Goal: Transaction & Acquisition: Obtain resource

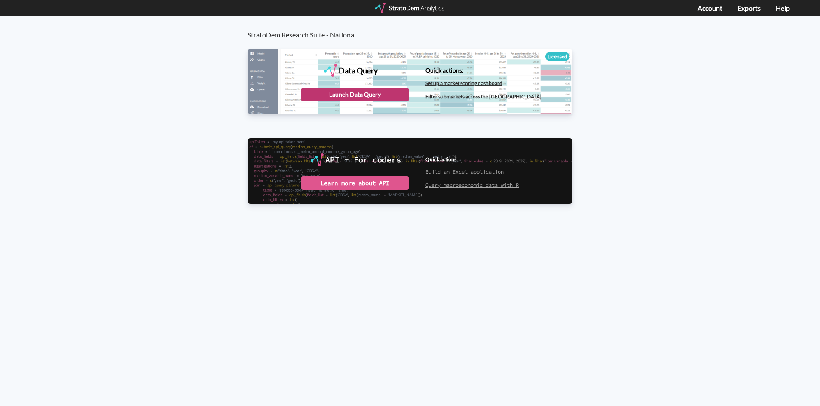
click at [336, 93] on div "Launch Data Query" at bounding box center [354, 95] width 107 height 14
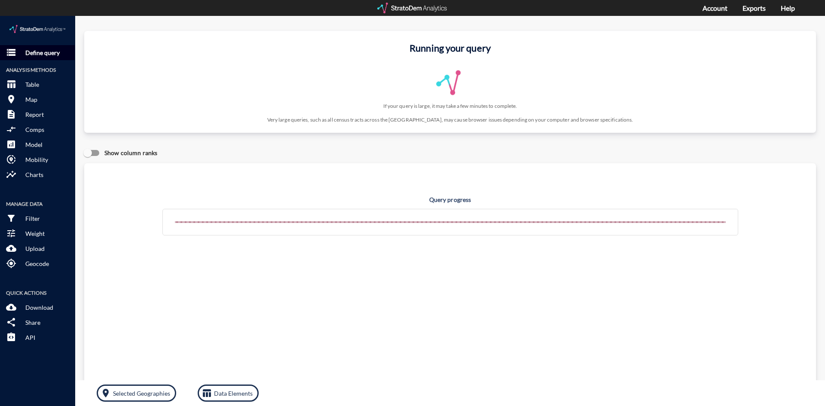
click p "Define query"
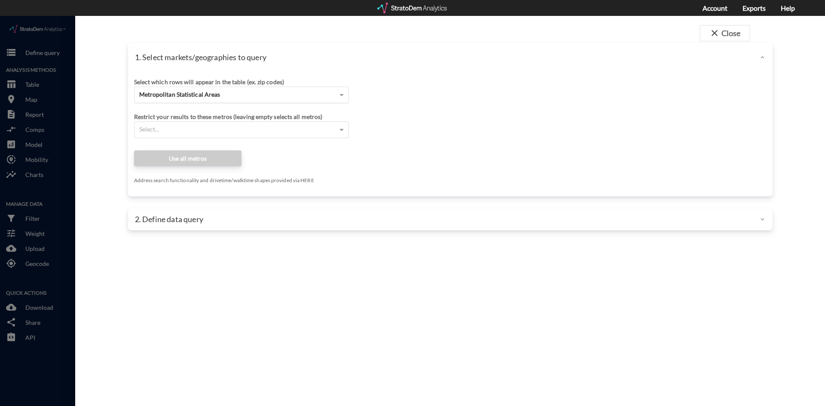
click span "Metropolitan Statistical Areas"
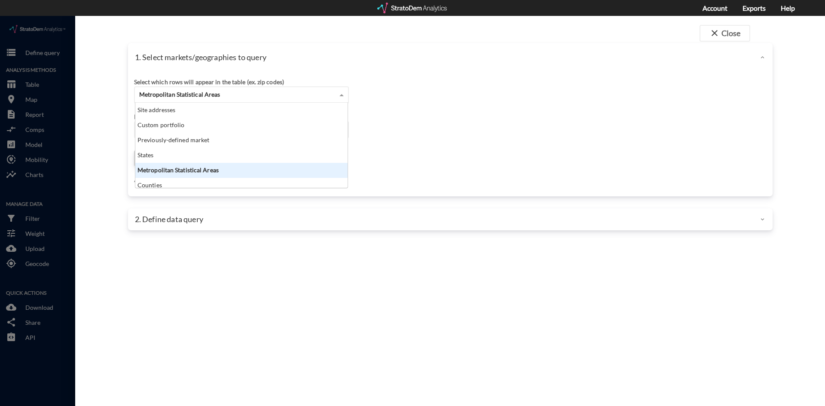
scroll to position [79, 207]
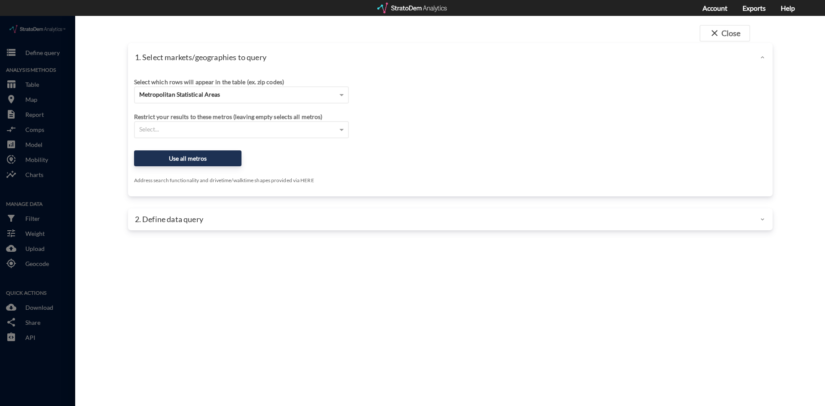
click div "close Close 1. Select markets/geographies to query Select which rows will appea…"
click button "close Close"
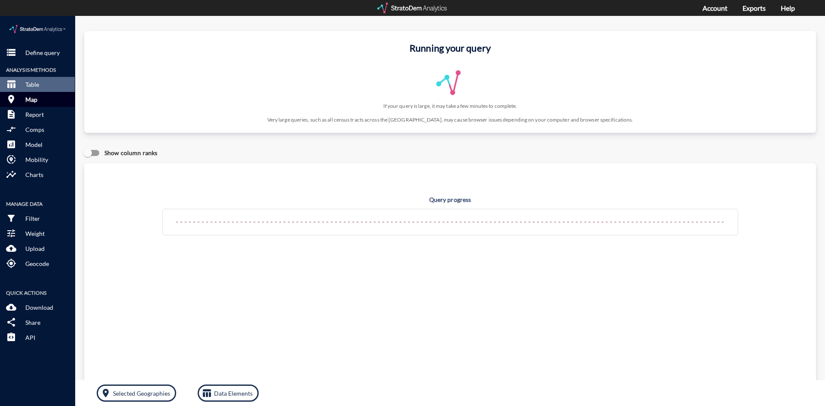
click p "Map"
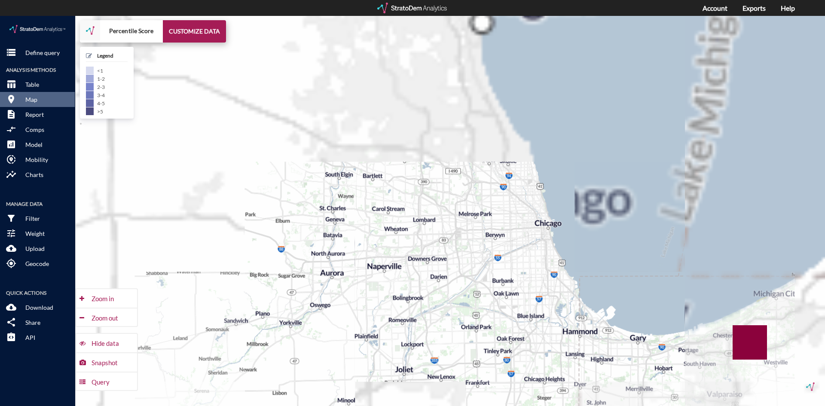
drag, startPoint x: 482, startPoint y: 113, endPoint x: 497, endPoint y: 290, distance: 177.2
click div "+ − Percentile Score CUSTOMIZE DATA Legend < 1 1 - 2 2 - 3 3 - 4 4 - 5 > 5 Draw…"
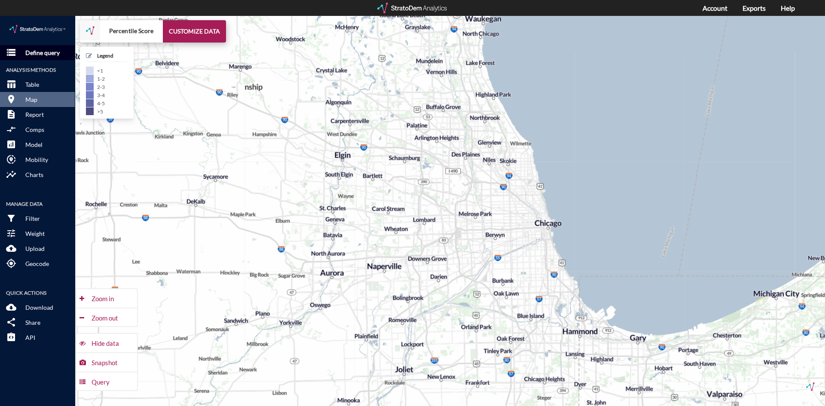
click p "Define query"
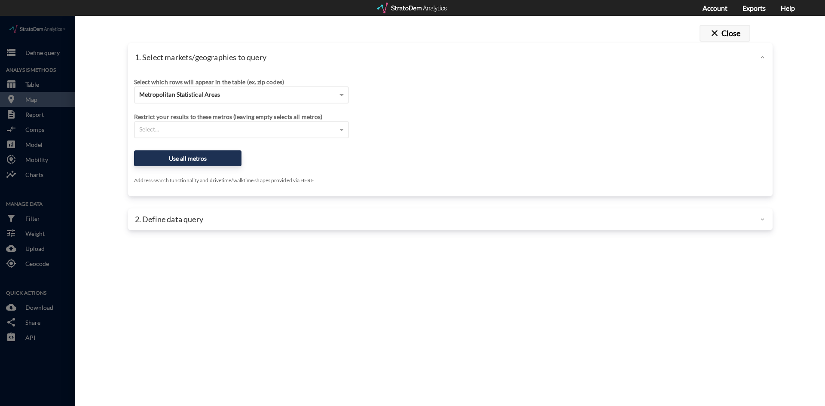
click span "close"
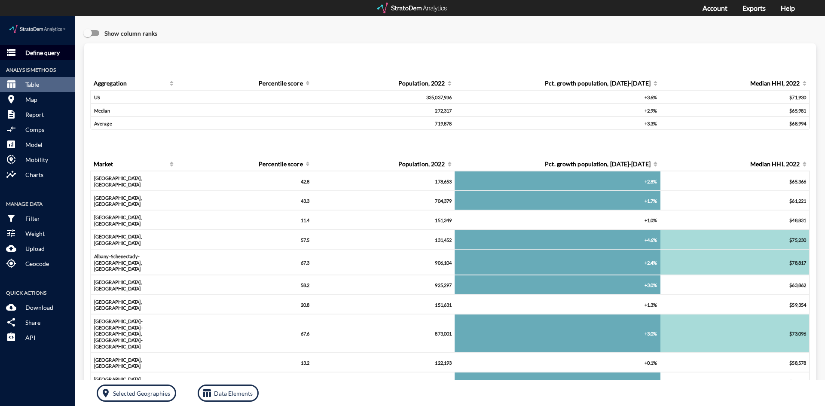
click p "Define query"
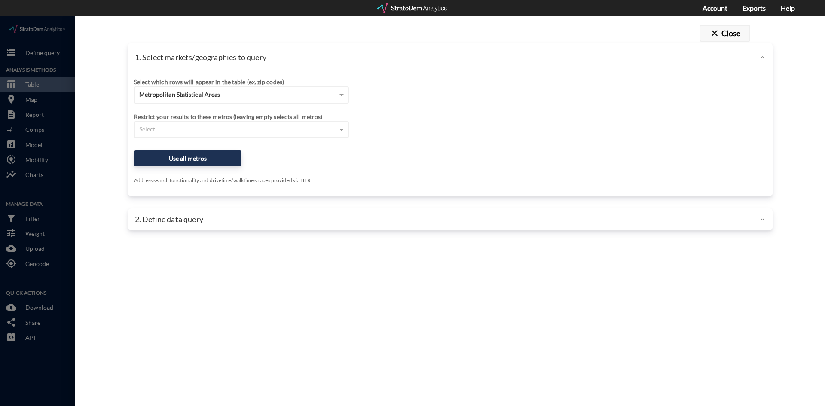
click span "close"
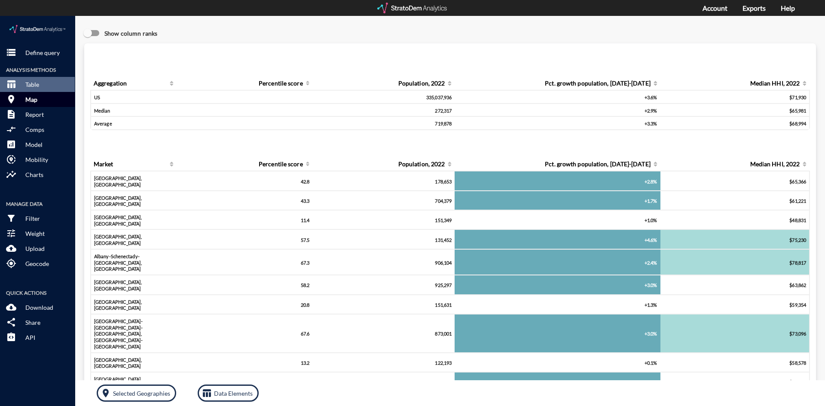
click button "room Map"
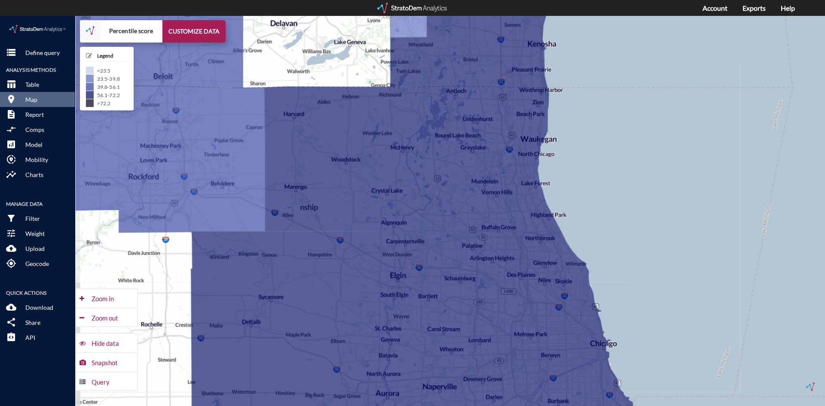
drag, startPoint x: 561, startPoint y: 280, endPoint x: 598, endPoint y: 261, distance: 41.1
click div "+ − Percentile score CUSTOMIZE DATA Legend < 23.5 23.5 - 39.8 39.8 - 56.1 56.1 …"
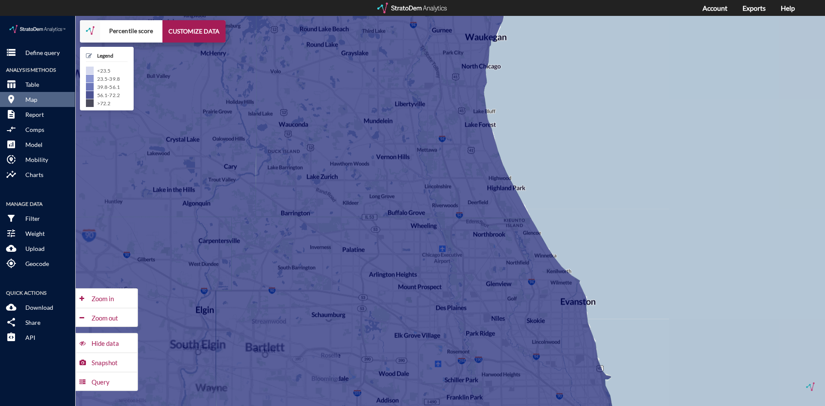
drag, startPoint x: 595, startPoint y: 231, endPoint x: 613, endPoint y: 226, distance: 18.2
click div "+ − Percentile score CUSTOMIZE DATA Legend < 23.5 23.5 - 39.8 39.8 - 56.1 56.1 …"
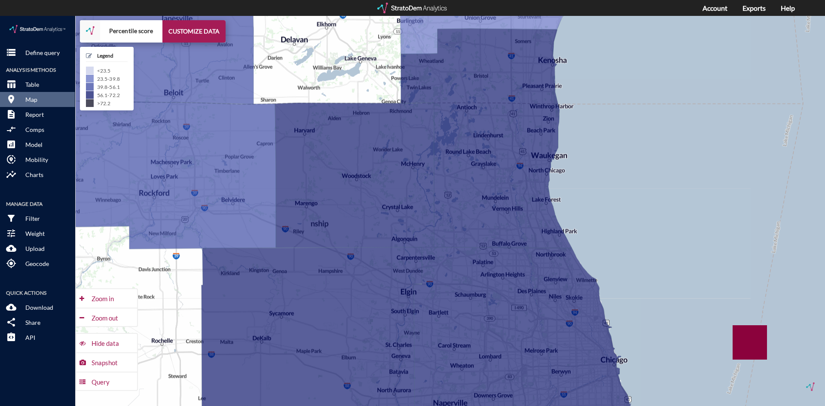
drag, startPoint x: 613, startPoint y: 217, endPoint x: 605, endPoint y: 238, distance: 22.8
click div "+ − Percentile score CUSTOMIZE DATA Legend < 23.5 23.5 - 39.8 39.8 - 56.1 56.1 …"
click button "CUSTOMIZE DATA"
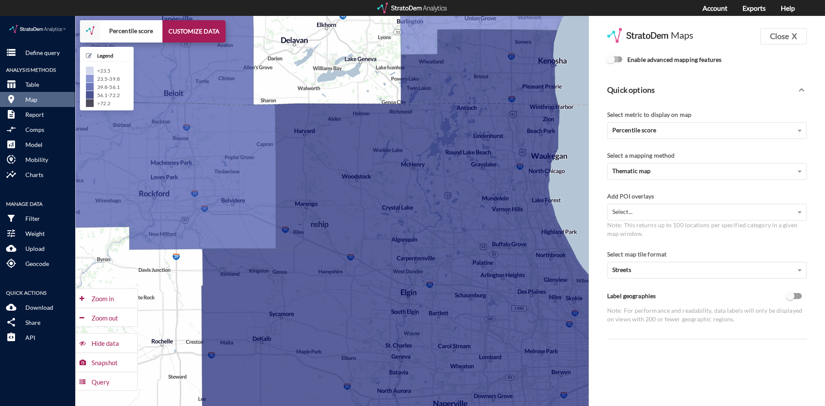
click input "Enable advanced mapping features"
checkbox input "true"
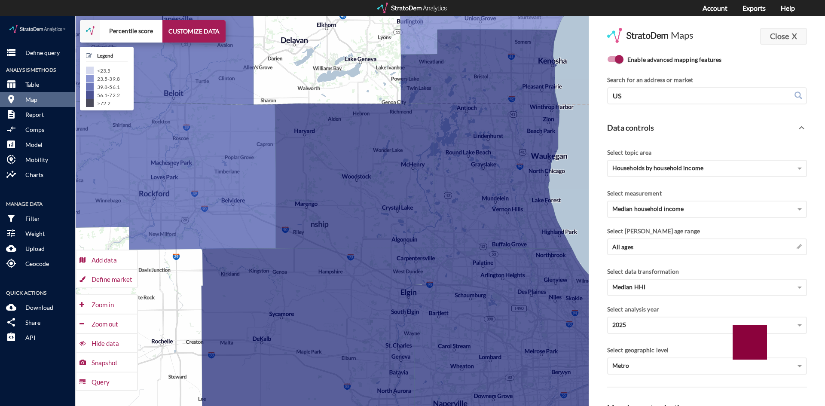
click button "Close X"
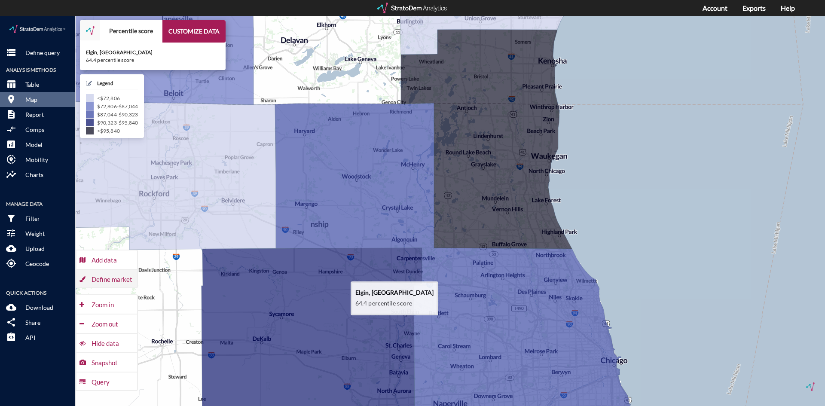
click div "Define market"
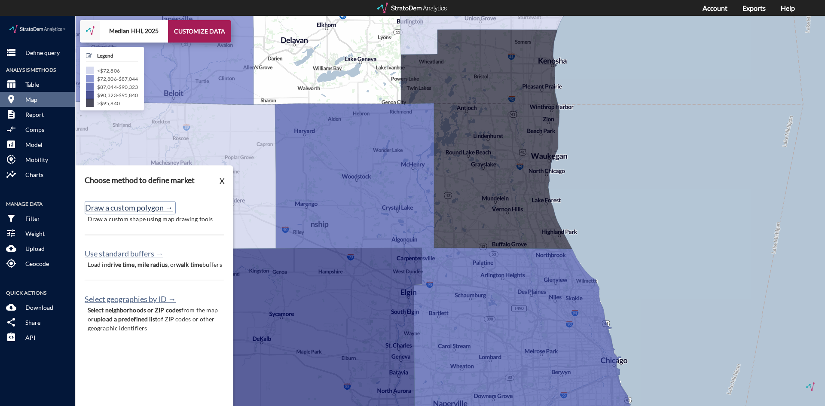
click button "Draw a custom polygon →"
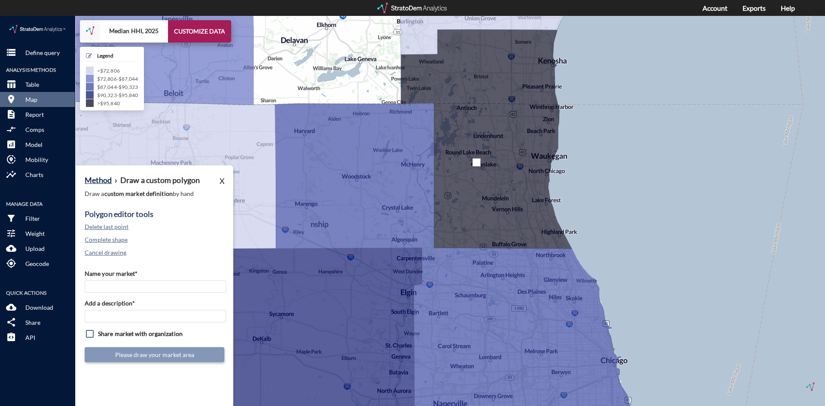
click div
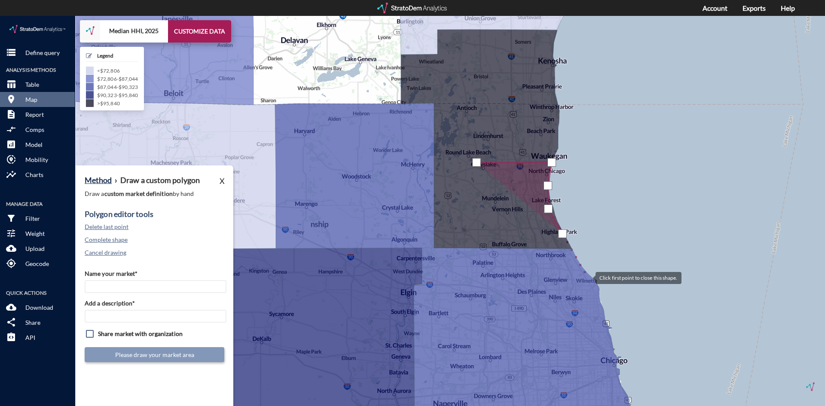
click div
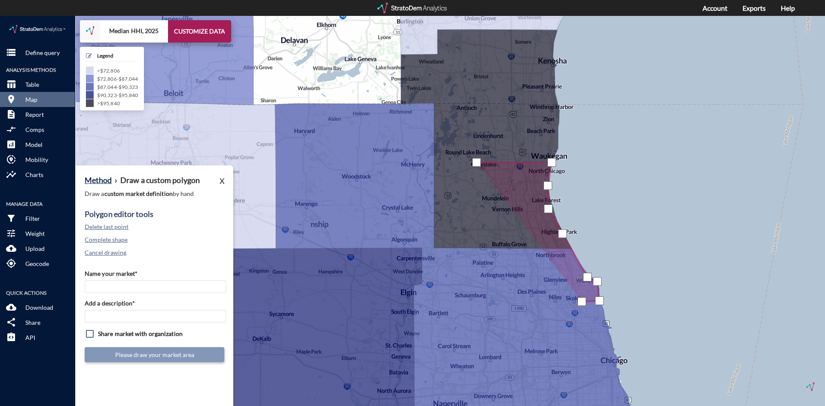
click div
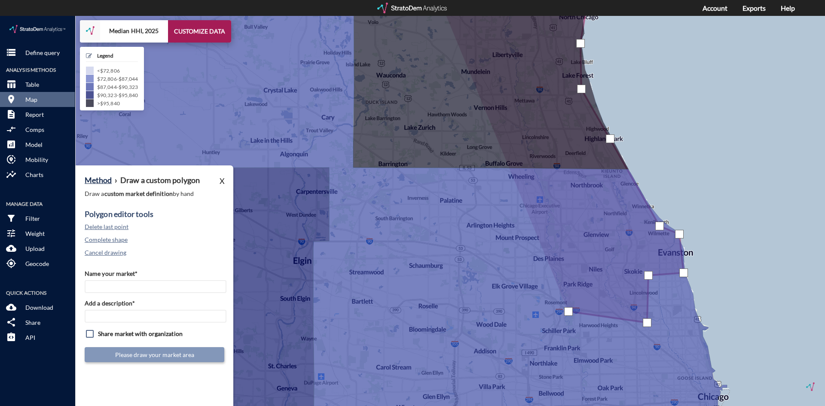
click div
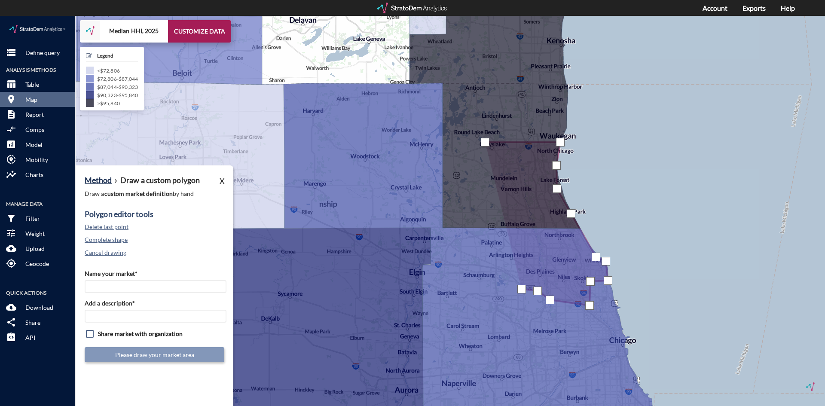
click div
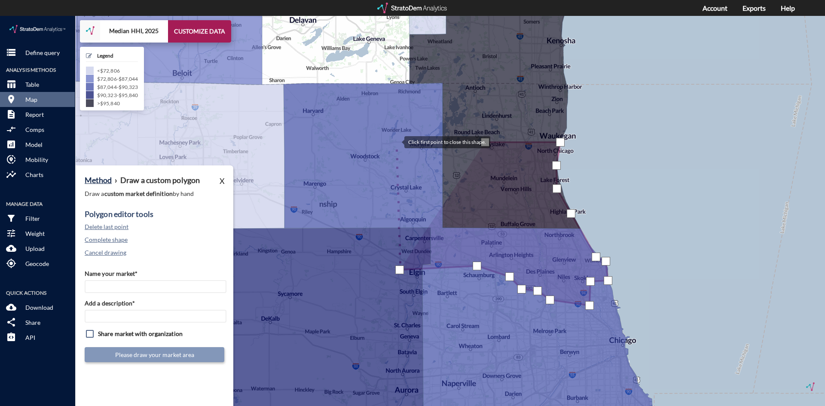
click div
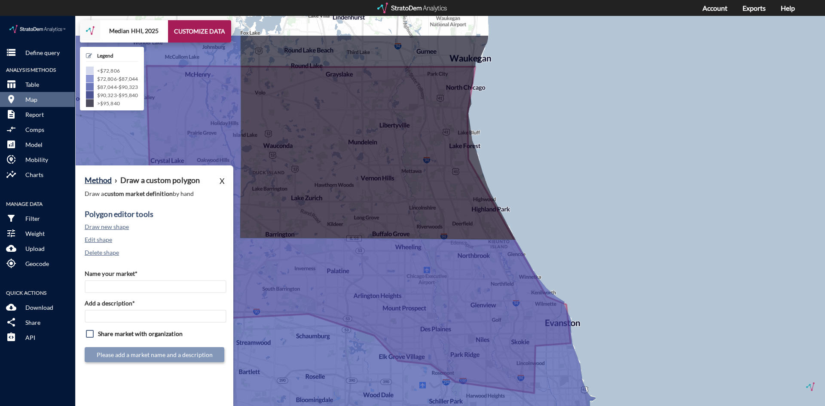
drag, startPoint x: 582, startPoint y: 139, endPoint x: 546, endPoint y: 201, distance: 71.8
click div "+ − Median HHI, 2025 CUSTOMIZE DATA Legend < $72,806 $72,806 - $87,044 $87,044 …"
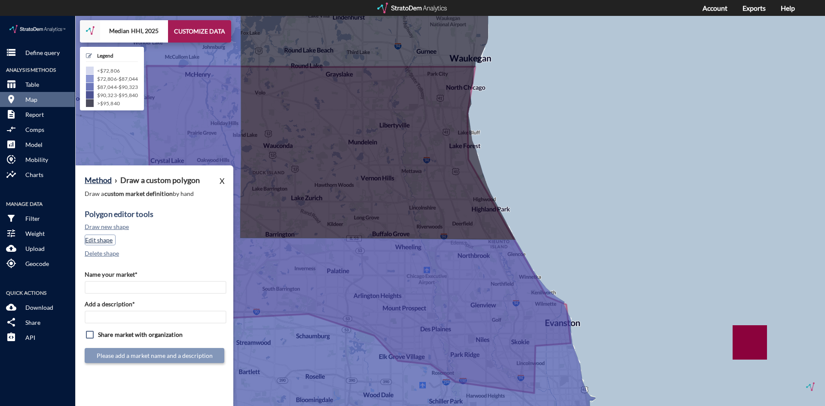
click button "Edit shape"
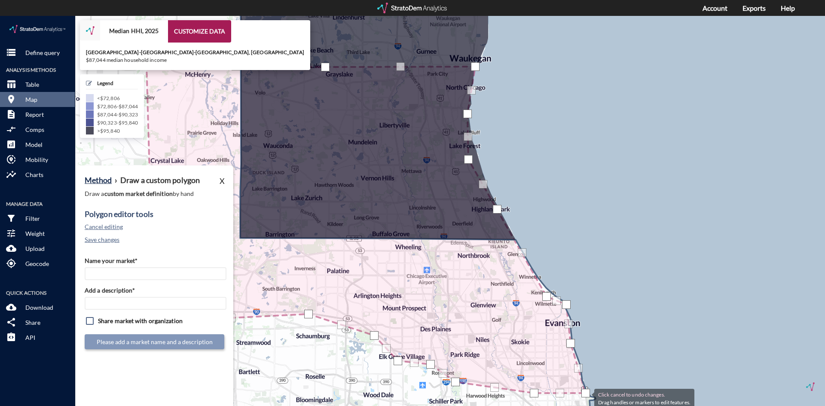
drag, startPoint x: 534, startPoint y: 332, endPoint x: 585, endPoint y: 382, distance: 71.4
click div "Click cancel to undo changes. Drag handles or markers to edit features."
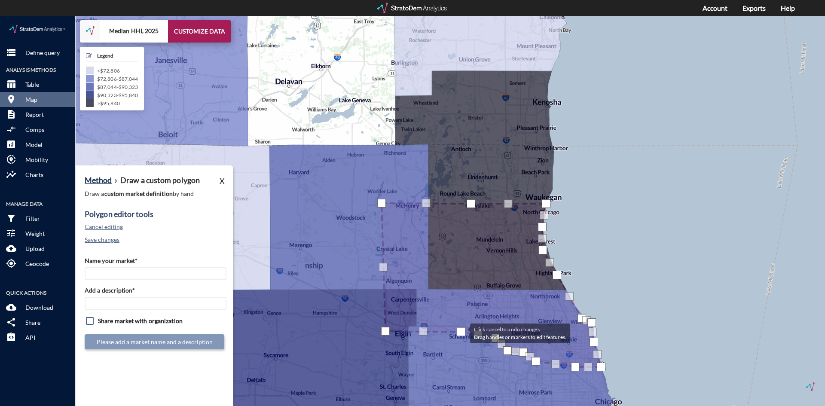
drag, startPoint x: 464, startPoint y: 311, endPoint x: 461, endPoint y: 317, distance: 6.3
click div
drag, startPoint x: 463, startPoint y: 314, endPoint x: 460, endPoint y: 309, distance: 5.2
click div
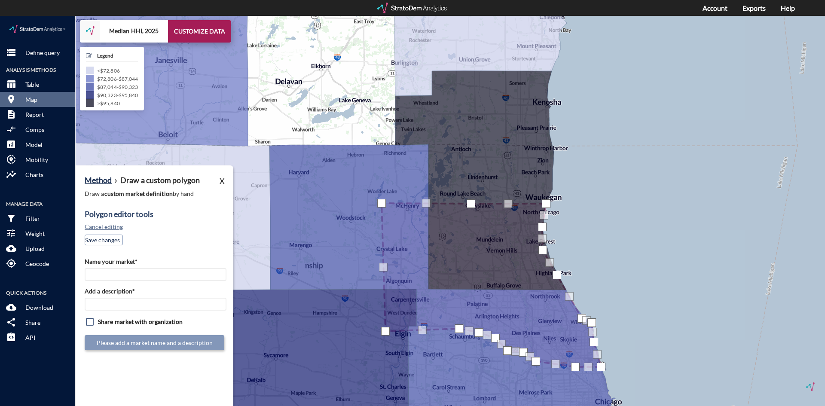
click button "Save changes"
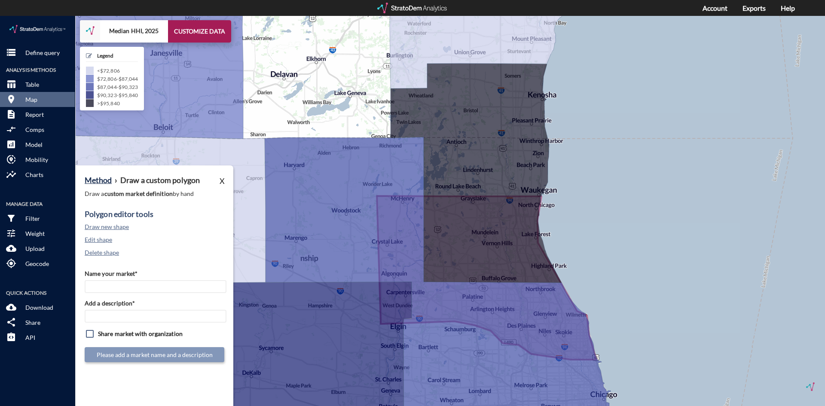
drag, startPoint x: 665, startPoint y: 334, endPoint x: 635, endPoint y: 282, distance: 59.8
click div "+ − Median HHI, 2025 CUSTOMIZE DATA Legend < $72,806 $72,806 - $87,044 $87,044 …"
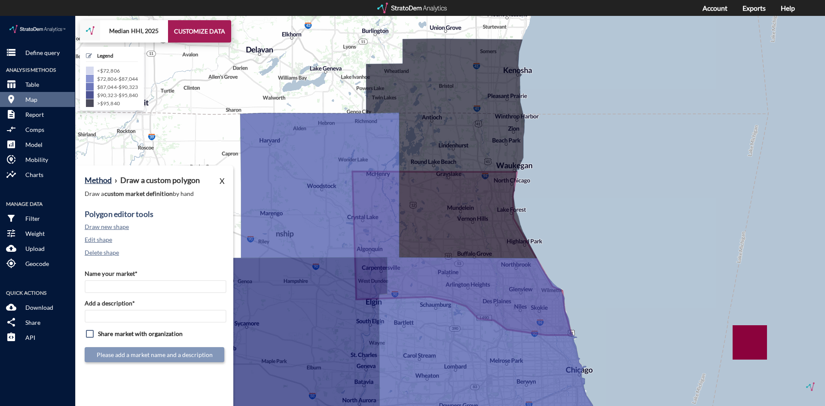
click div "Name your market* Add a description* Share market with organization Please add …"
click input "Name your market*"
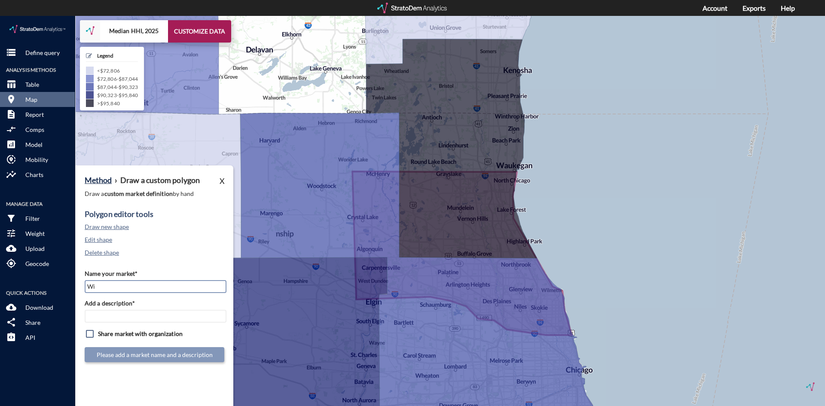
type input "W"
click input "[GEOGRAPHIC_DATA] - Custom Poly v2"
type input "[STREET_ADDRESS]"
paste input "[STREET_ADDRESS]"
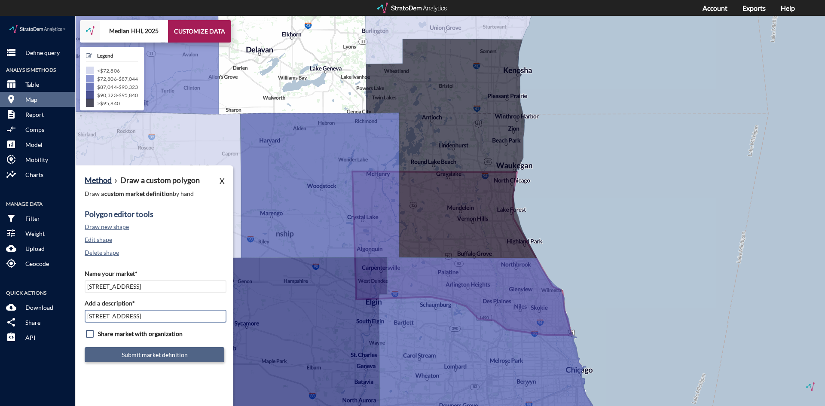
type input "[STREET_ADDRESS]"
click button "Submit market definition"
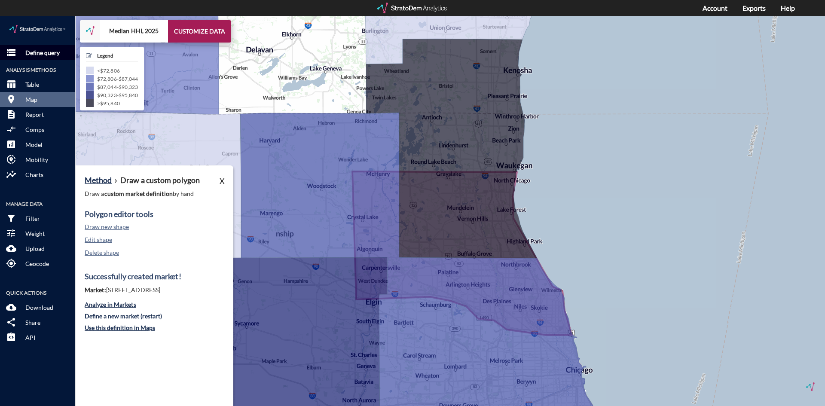
click p "Define query"
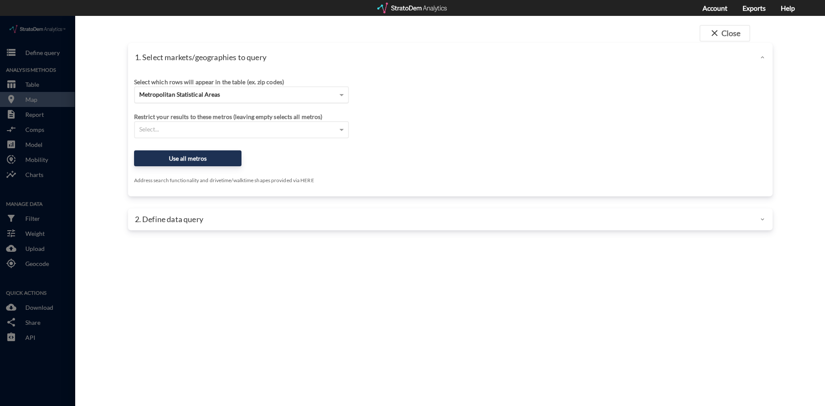
click span "Metropolitan Statistical Areas"
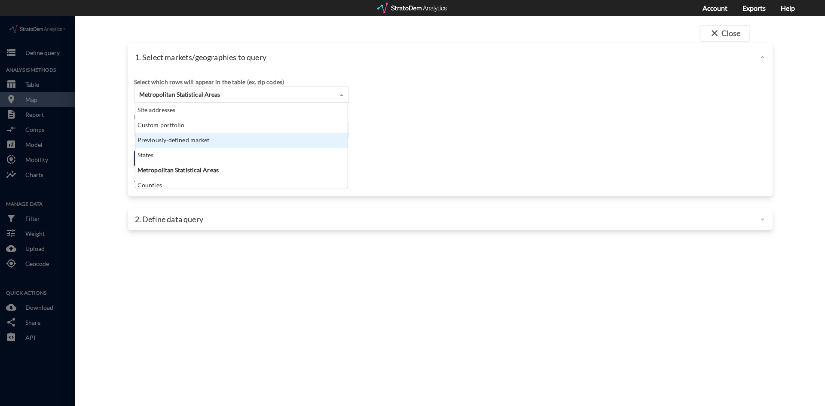
click div "Previously-defined market"
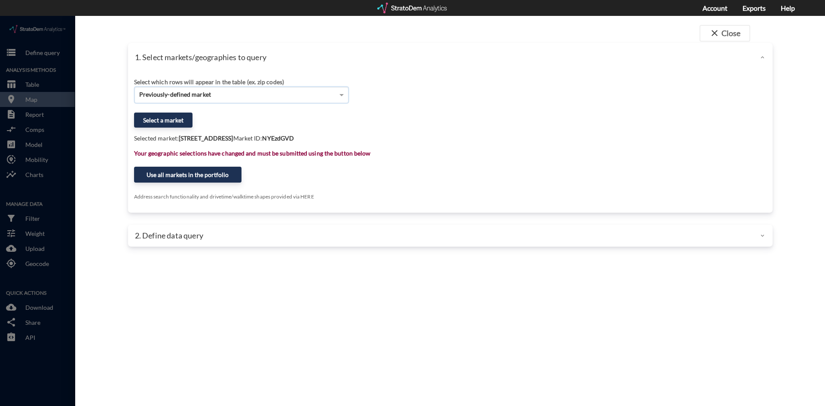
click div "Select which rows will appear in the table (ex. zip codes) Previously-defined m…"
click button "Select a market"
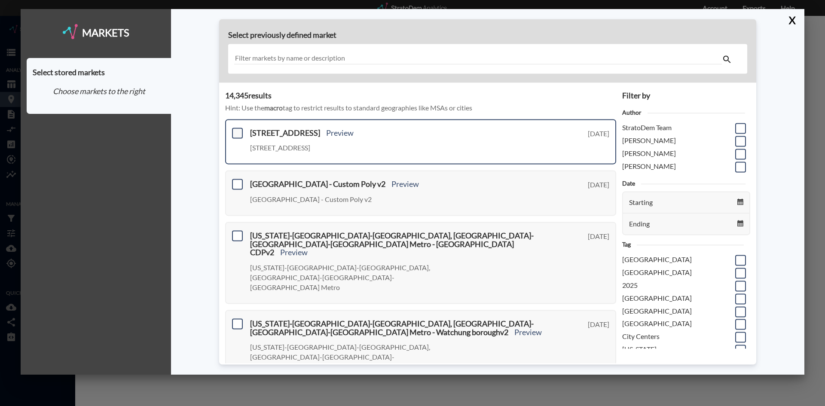
click at [238, 134] on span at bounding box center [237, 133] width 11 height 11
click at [236, 129] on input "checkbox" at bounding box center [236, 129] width 0 height 0
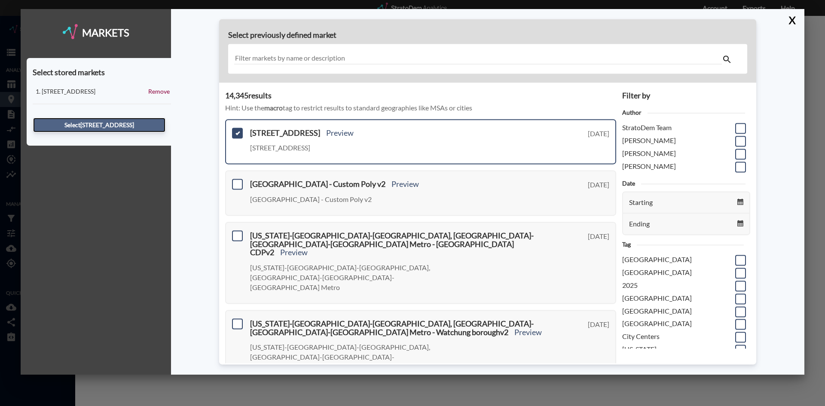
click at [142, 125] on button "Select [STREET_ADDRESS]" at bounding box center [99, 125] width 132 height 15
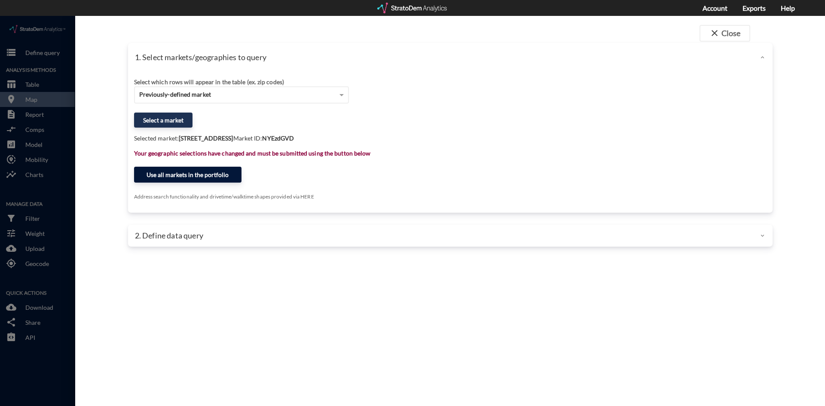
click button "Use all markets in the portfolio"
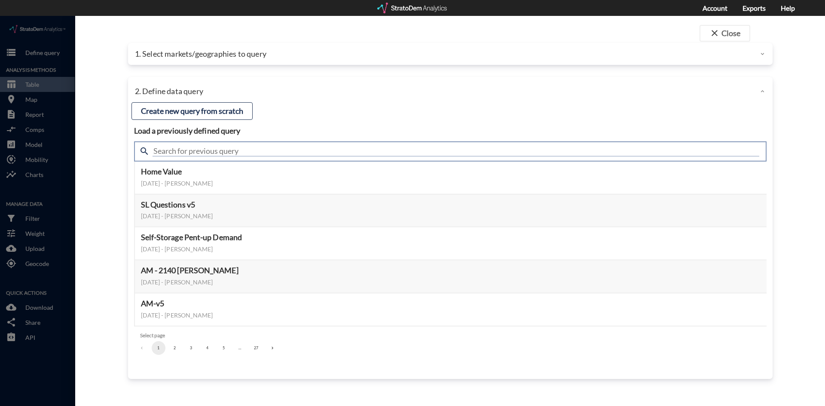
click input "text"
type input "housing demand"
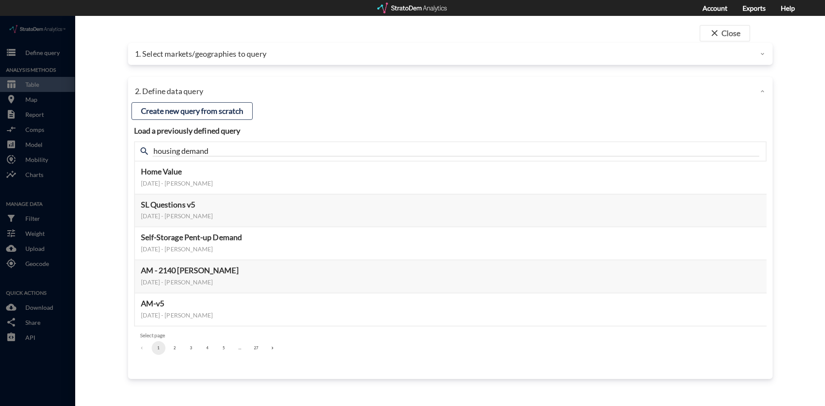
click div "close Close 1. Select markets/geographies to query Select which rows will appea…"
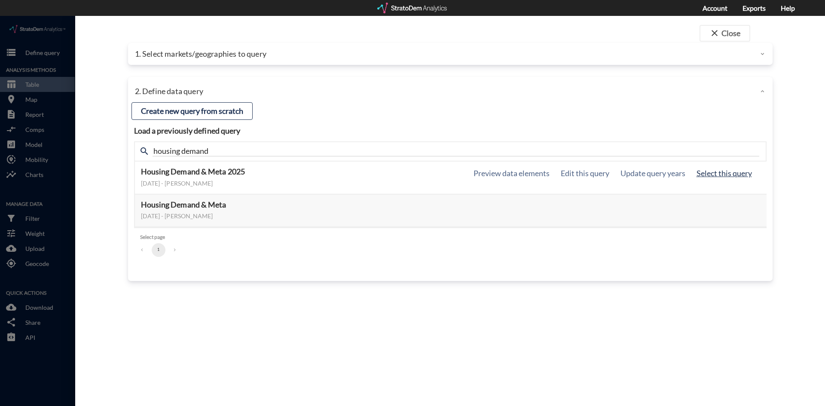
click button "Select this query"
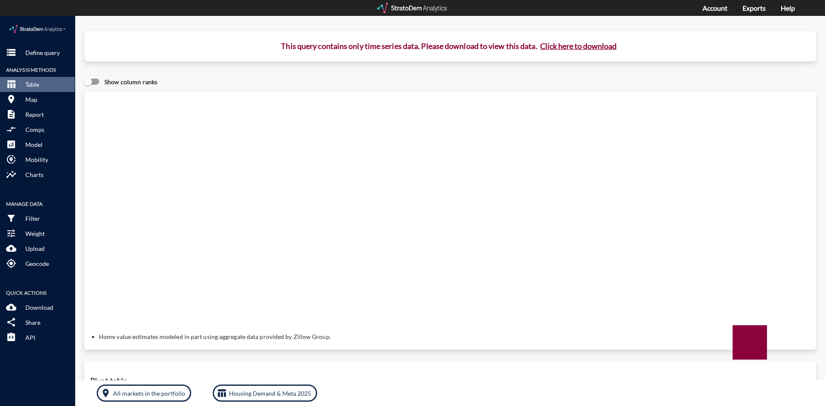
click button "Click here to download"
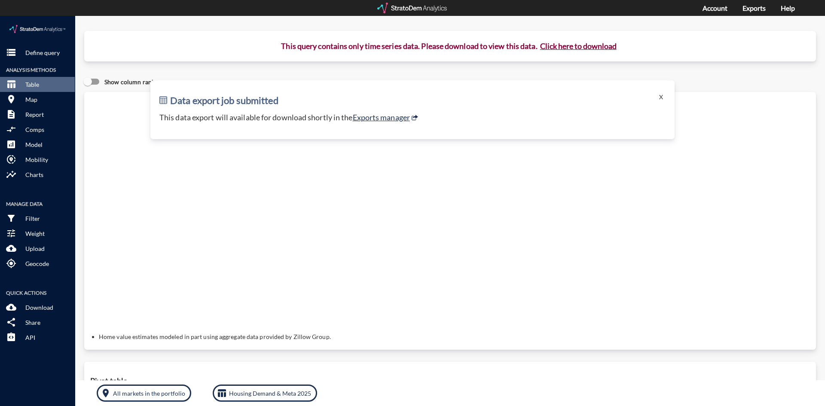
click p "This data export will available for download shortly in the Exports manager"
click link "Exports manager"
click button "room Map"
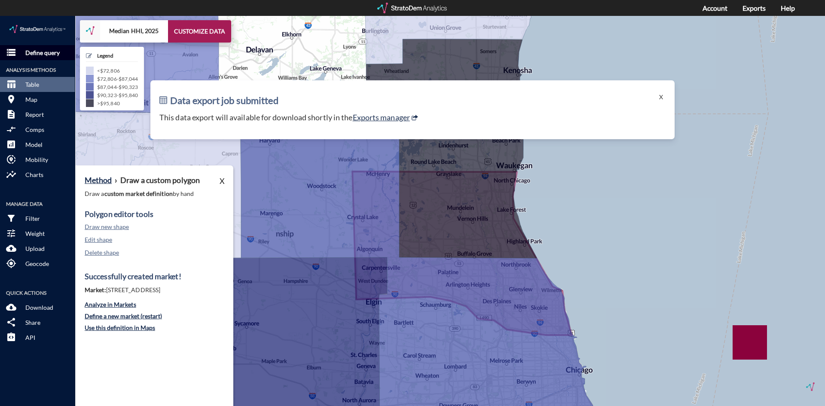
click p "Define query"
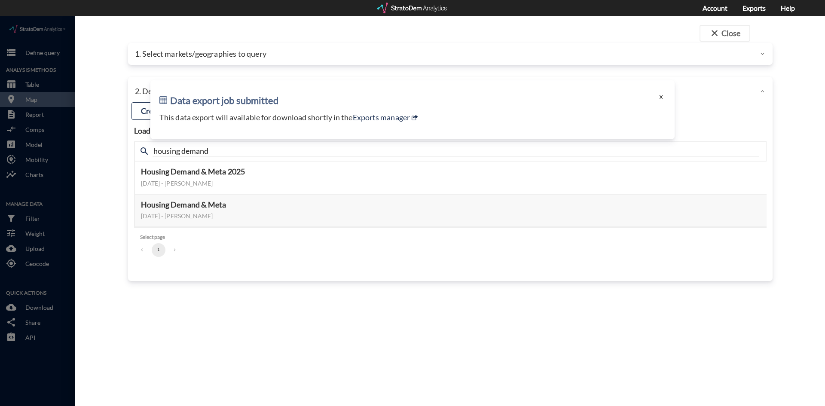
drag, startPoint x: 663, startPoint y: 80, endPoint x: 620, endPoint y: 78, distance: 42.6
click button "X"
click div "1. Select markets/geographies to query"
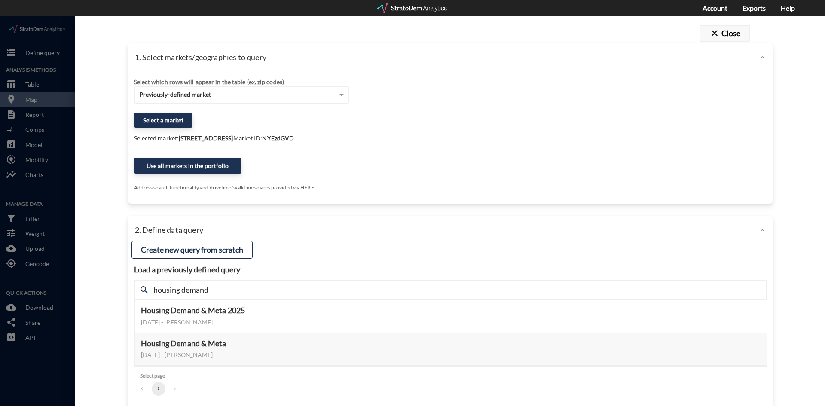
click button "close Close"
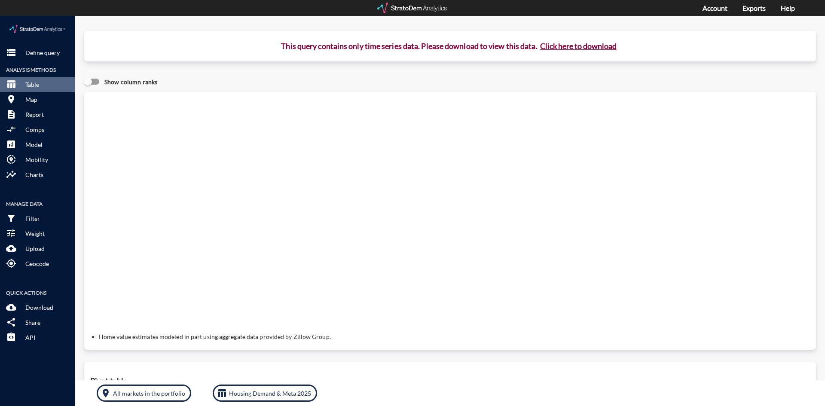
click img
click p "Map"
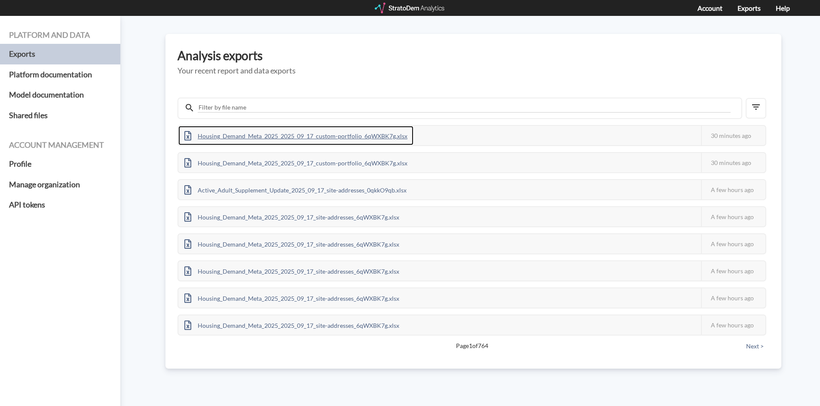
click at [336, 131] on div "Housing_Demand_Meta_2025_2025_09_17_custom-portfolio_6qWXBK7g.xlsx" at bounding box center [295, 135] width 235 height 19
